Goal: Understand process/instructions: Learn how to perform a task or action

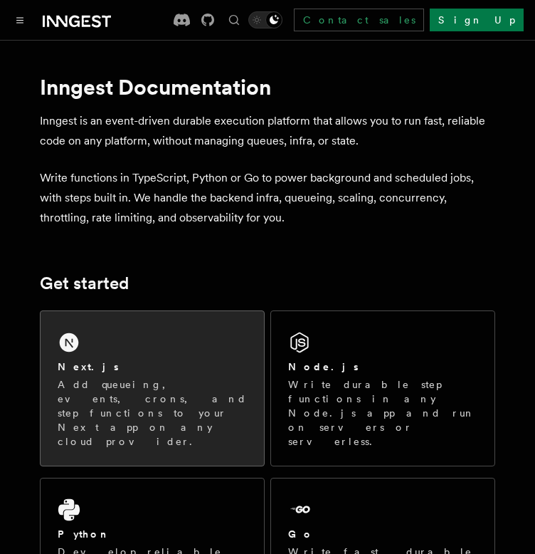
click at [110, 392] on p "Add queueing, events, crons, and step functions to your Next app on any cloud p…" at bounding box center [152, 412] width 189 height 71
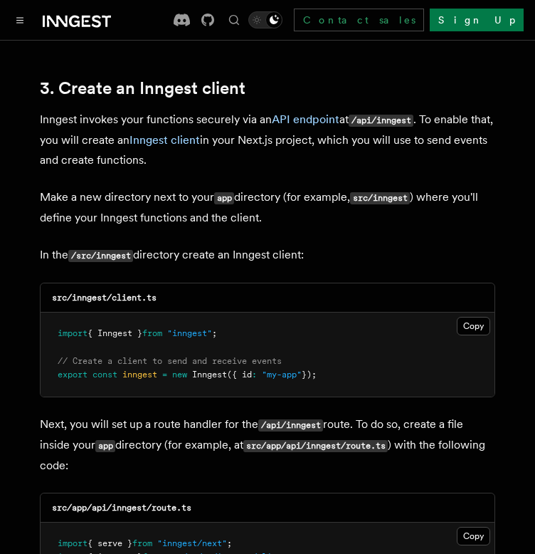
scroll to position [1669, 0]
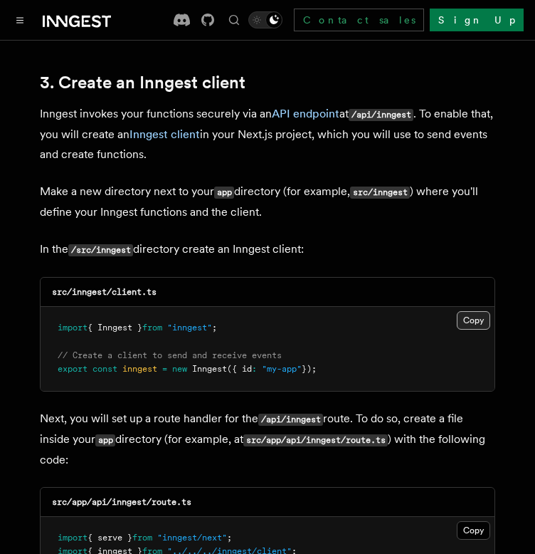
click at [472, 311] on button "Copy Copied" at bounding box center [473, 320] width 33 height 19
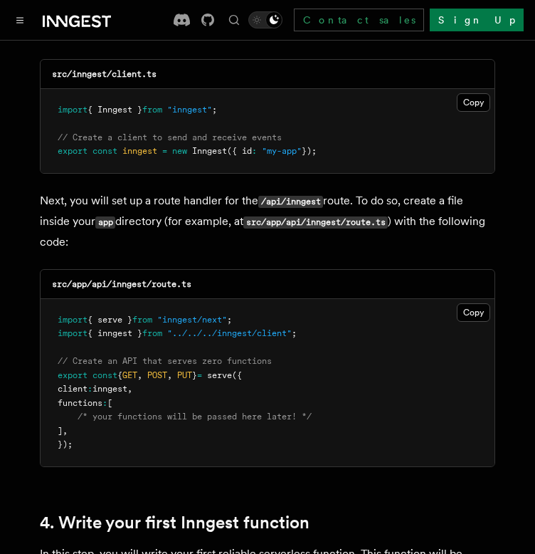
scroll to position [1892, 0]
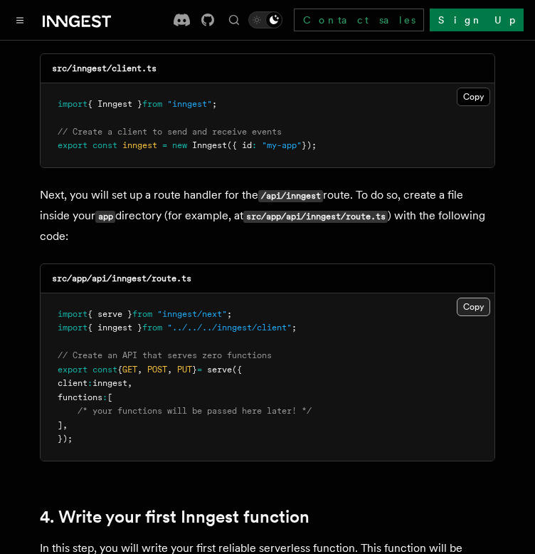
click at [478, 298] on button "Copy Copied" at bounding box center [473, 307] width 33 height 19
click at [477, 298] on button "Copy Copied" at bounding box center [473, 307] width 33 height 19
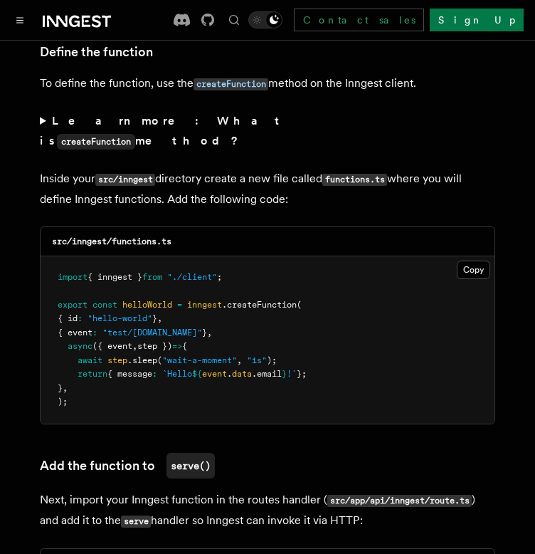
scroll to position [2482, 0]
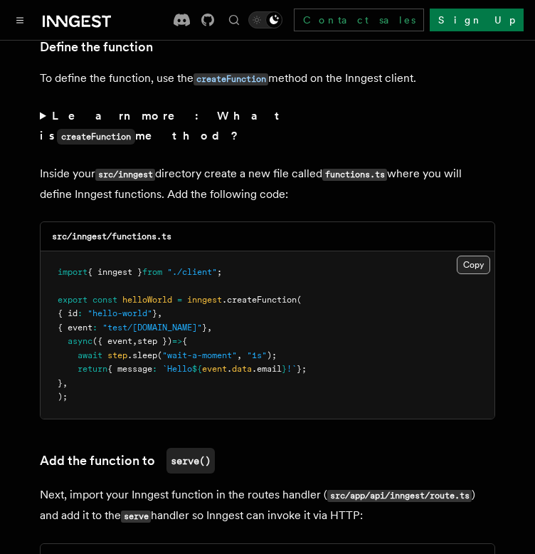
click at [478, 256] on button "Copy Copied" at bounding box center [473, 265] width 33 height 19
